Goal: Use online tool/utility: Use online tool/utility

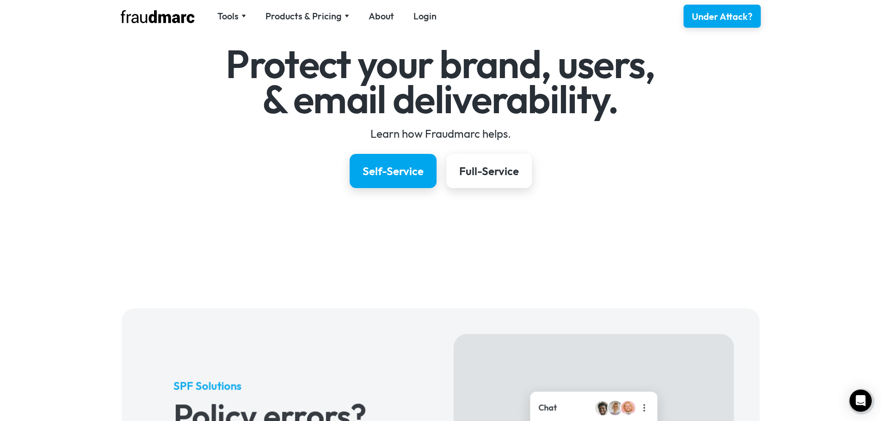
scroll to position [92, 0]
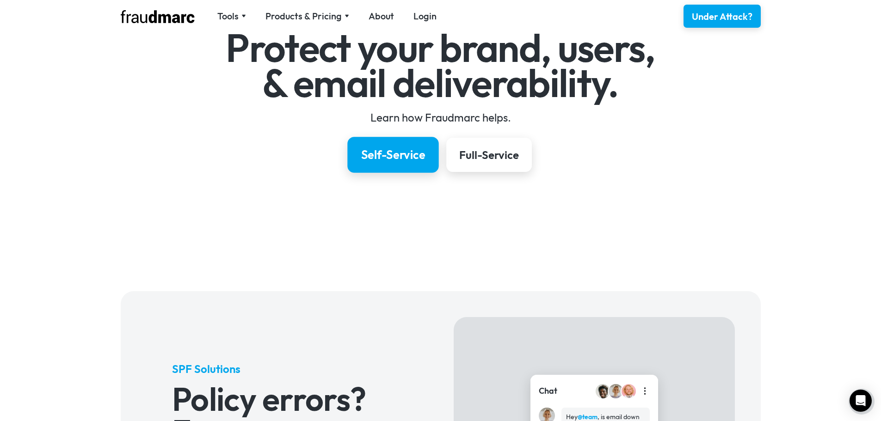
click at [375, 164] on link "Self-Service" at bounding box center [392, 155] width 91 height 36
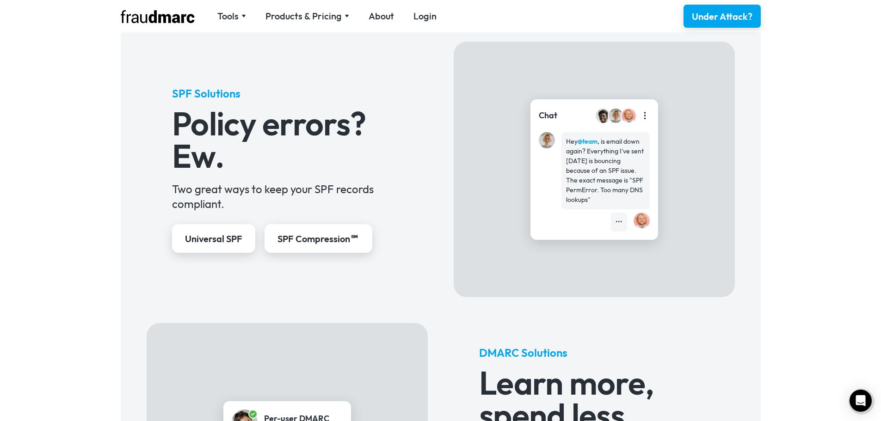
scroll to position [385, 0]
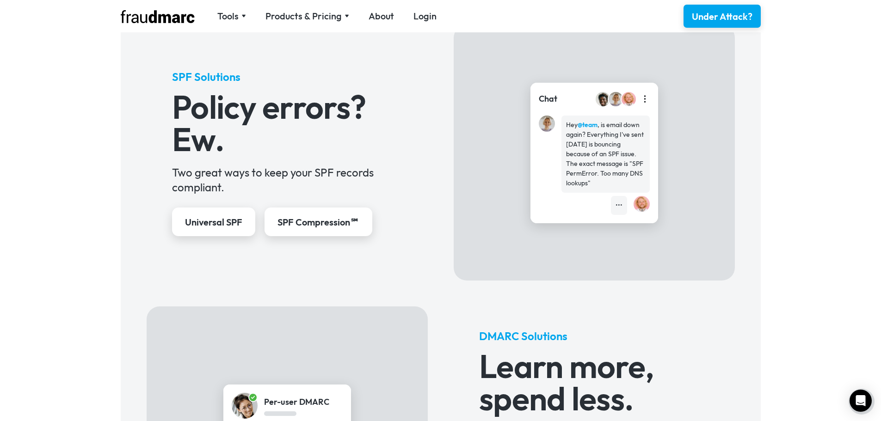
click at [233, 116] on h3 "Policy errors? Ew." at bounding box center [287, 123] width 230 height 65
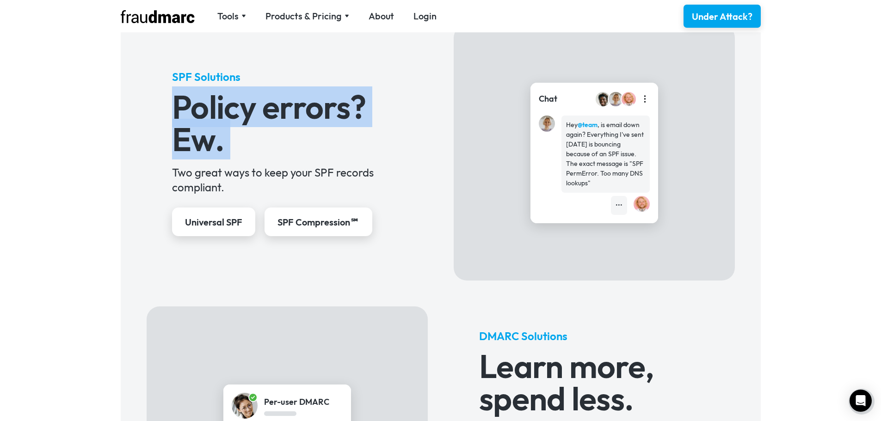
click at [233, 116] on h3 "Policy errors? Ew." at bounding box center [287, 123] width 230 height 65
click at [206, 146] on h3 "Policy errors? Ew." at bounding box center [287, 123] width 230 height 65
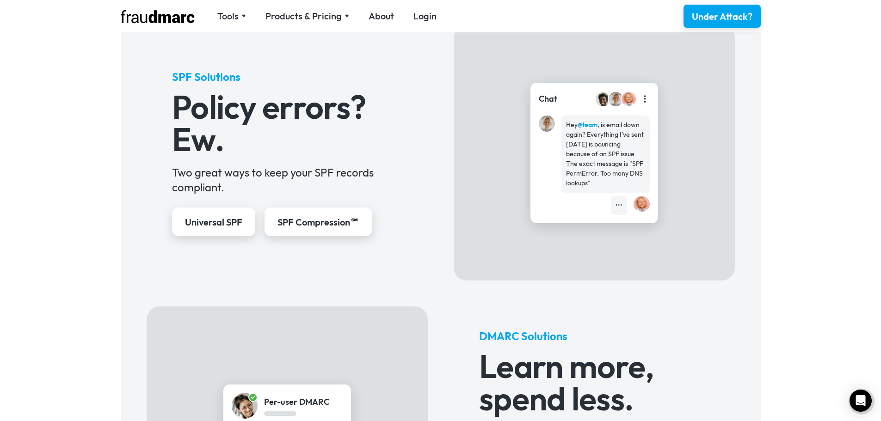
click at [202, 164] on div "SPF Solutions Policy errors? Ew. Two great ways to keep your SPF records compli…" at bounding box center [287, 152] width 230 height 167
click at [633, 160] on div "Hey @team , is email down again? Everything I've sent today is bouncing because…" at bounding box center [605, 154] width 79 height 68
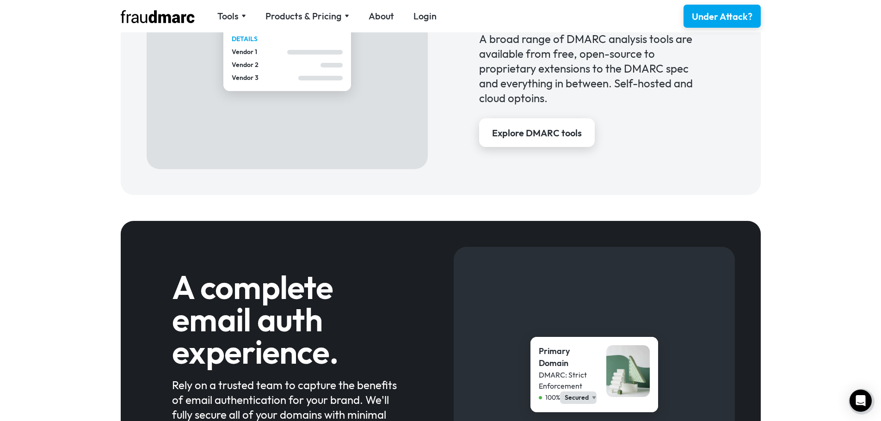
scroll to position [847, 0]
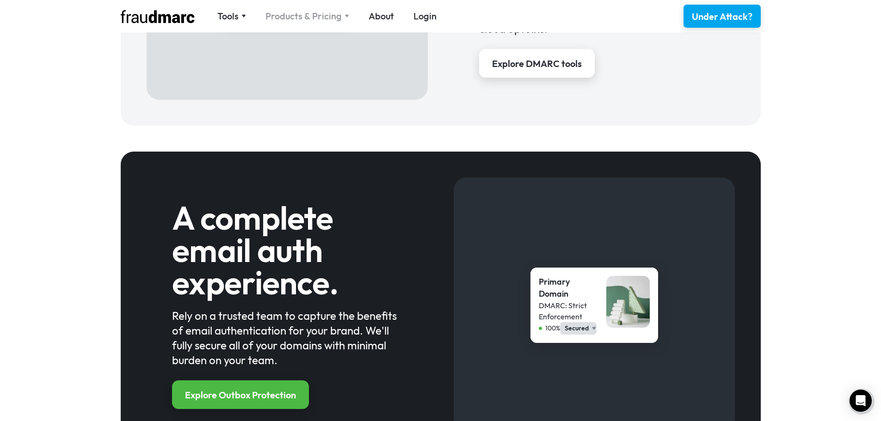
click at [339, 16] on div "Products & Pricing" at bounding box center [303, 16] width 76 height 13
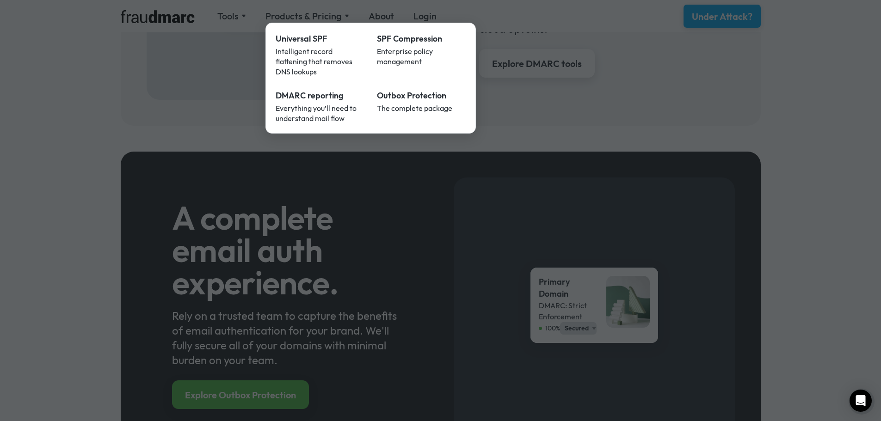
click at [207, 51] on div at bounding box center [440, 210] width 881 height 421
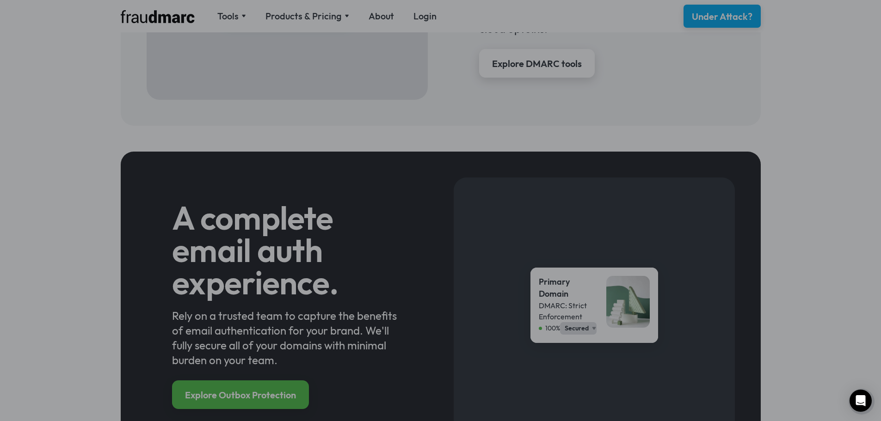
click at [235, 18] on div at bounding box center [440, 210] width 881 height 421
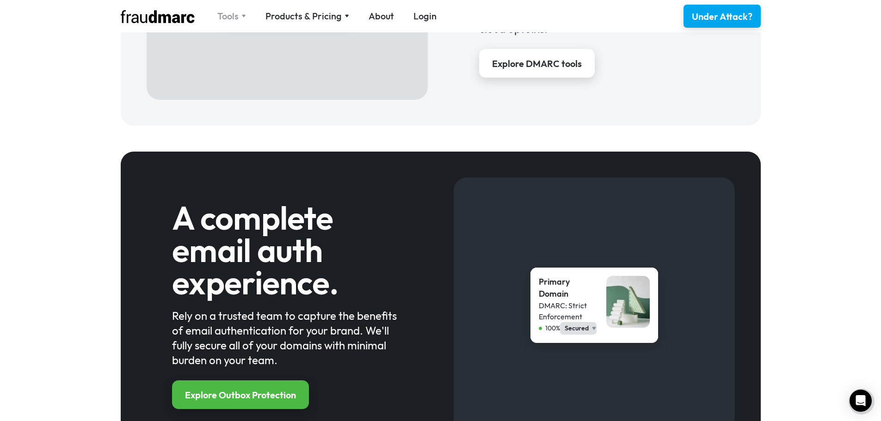
click at [240, 15] on div "Tools" at bounding box center [231, 16] width 29 height 13
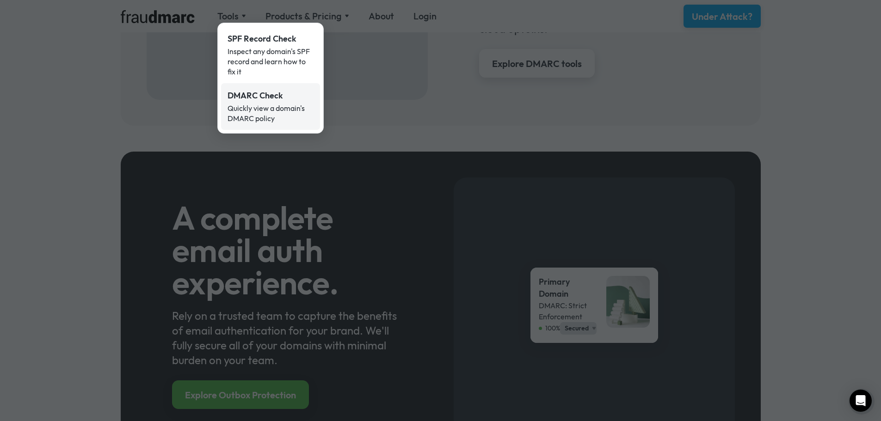
click at [279, 110] on div "Quickly view a domain's DMARC policy" at bounding box center [270, 113] width 86 height 20
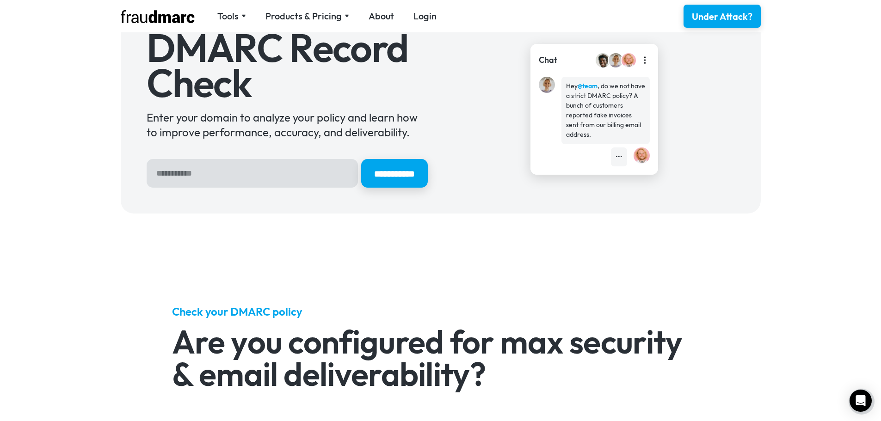
scroll to position [139, 0]
